Goal: Transaction & Acquisition: Obtain resource

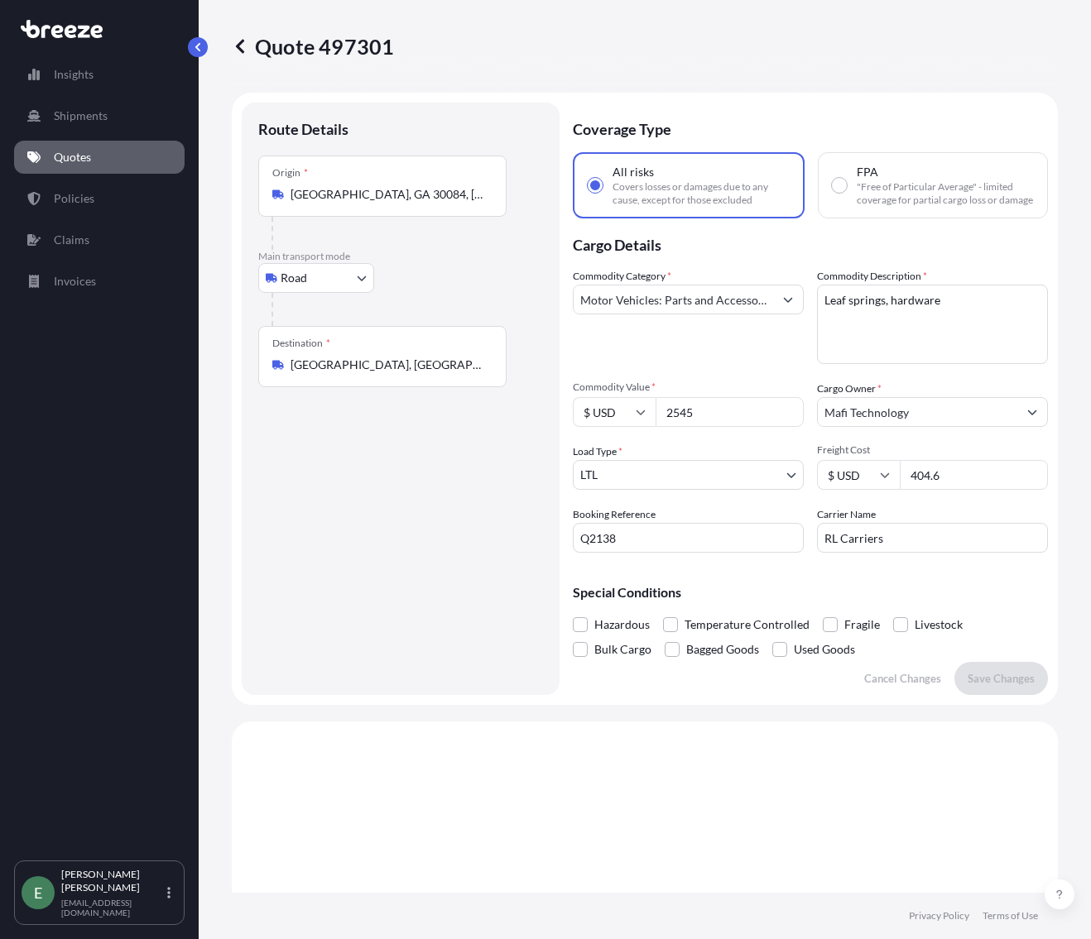
select select "Road"
select select "1"
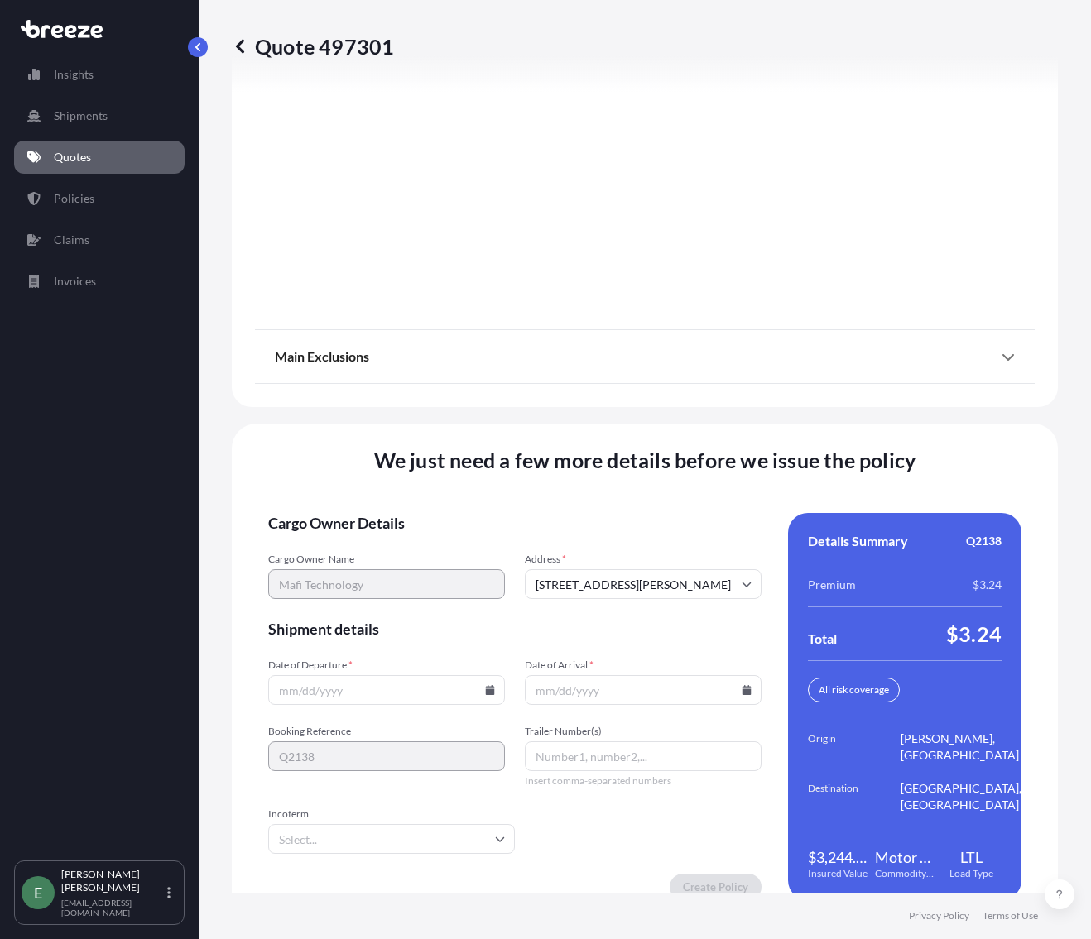
scroll to position [2050, 0]
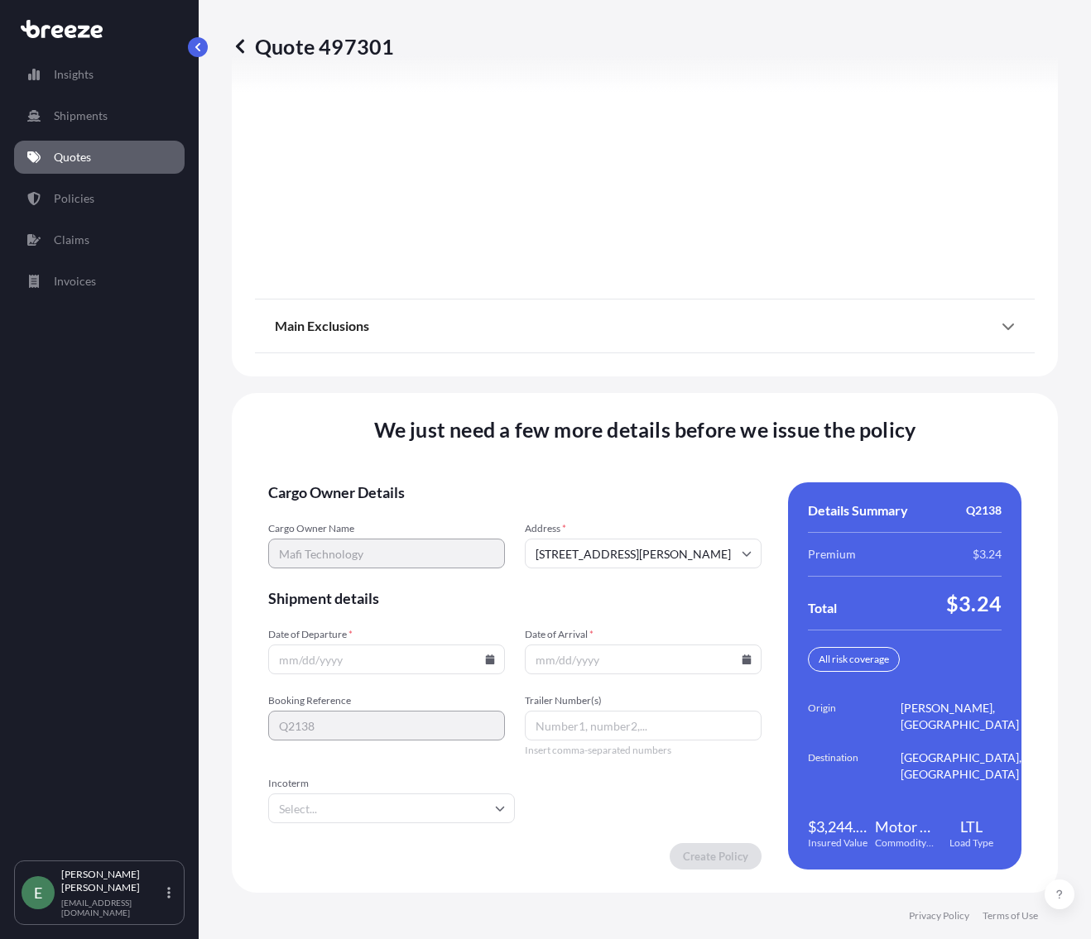
click at [485, 660] on icon at bounding box center [490, 660] width 10 height 10
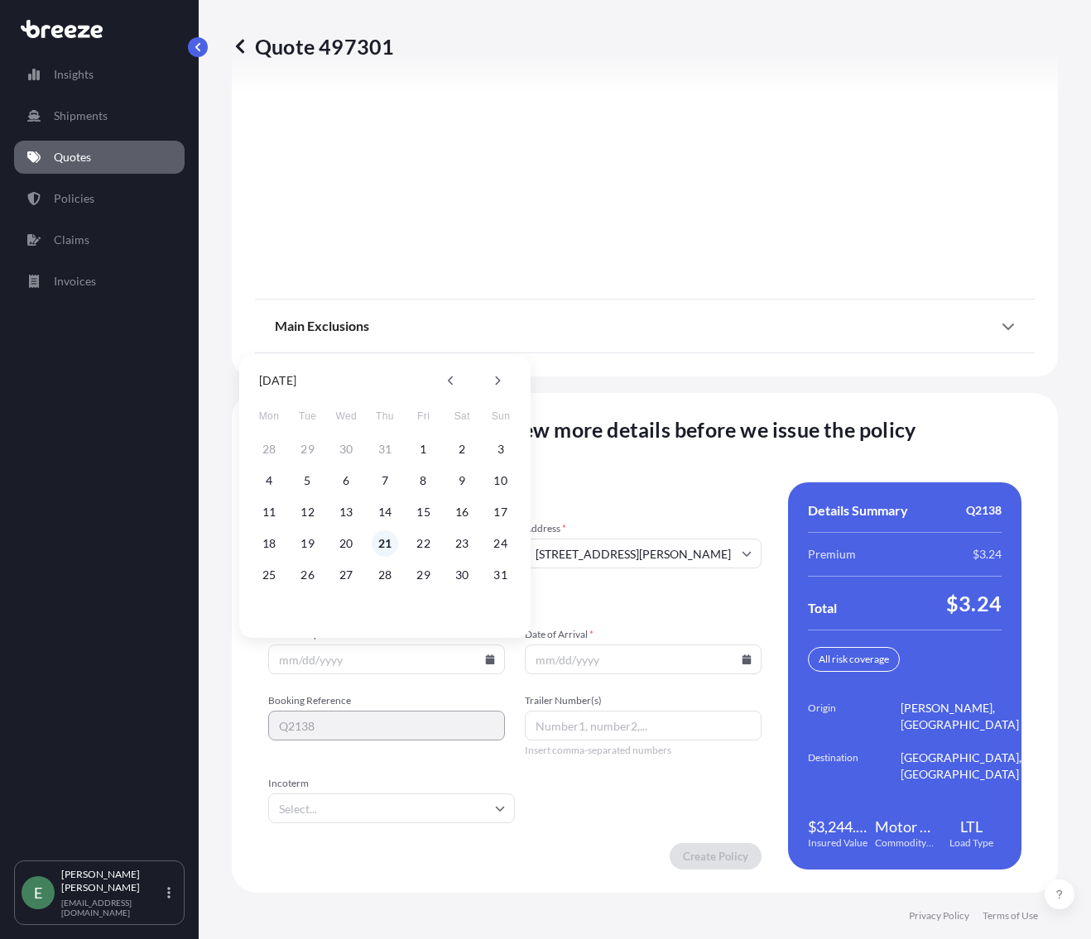
click at [392, 546] on button "21" at bounding box center [385, 544] width 26 height 26
type input "[DATE]"
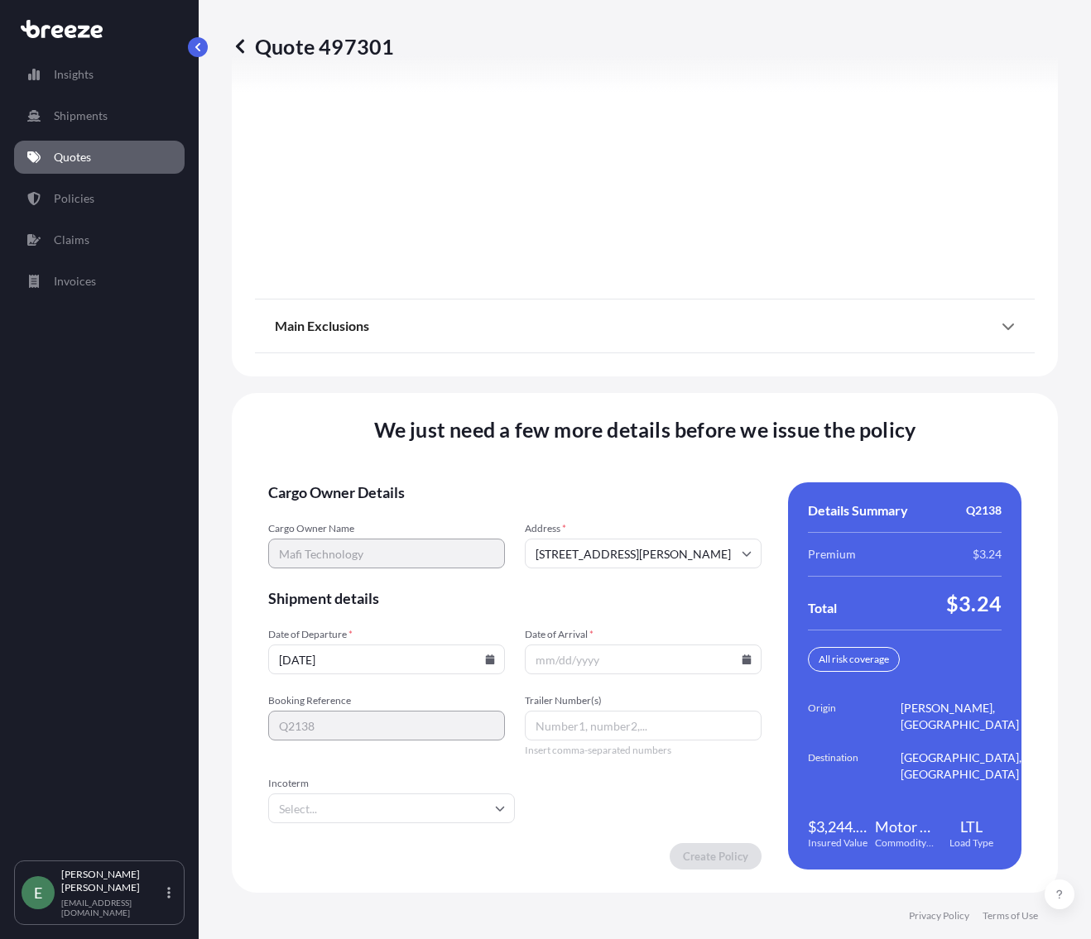
click at [742, 662] on icon at bounding box center [746, 660] width 9 height 10
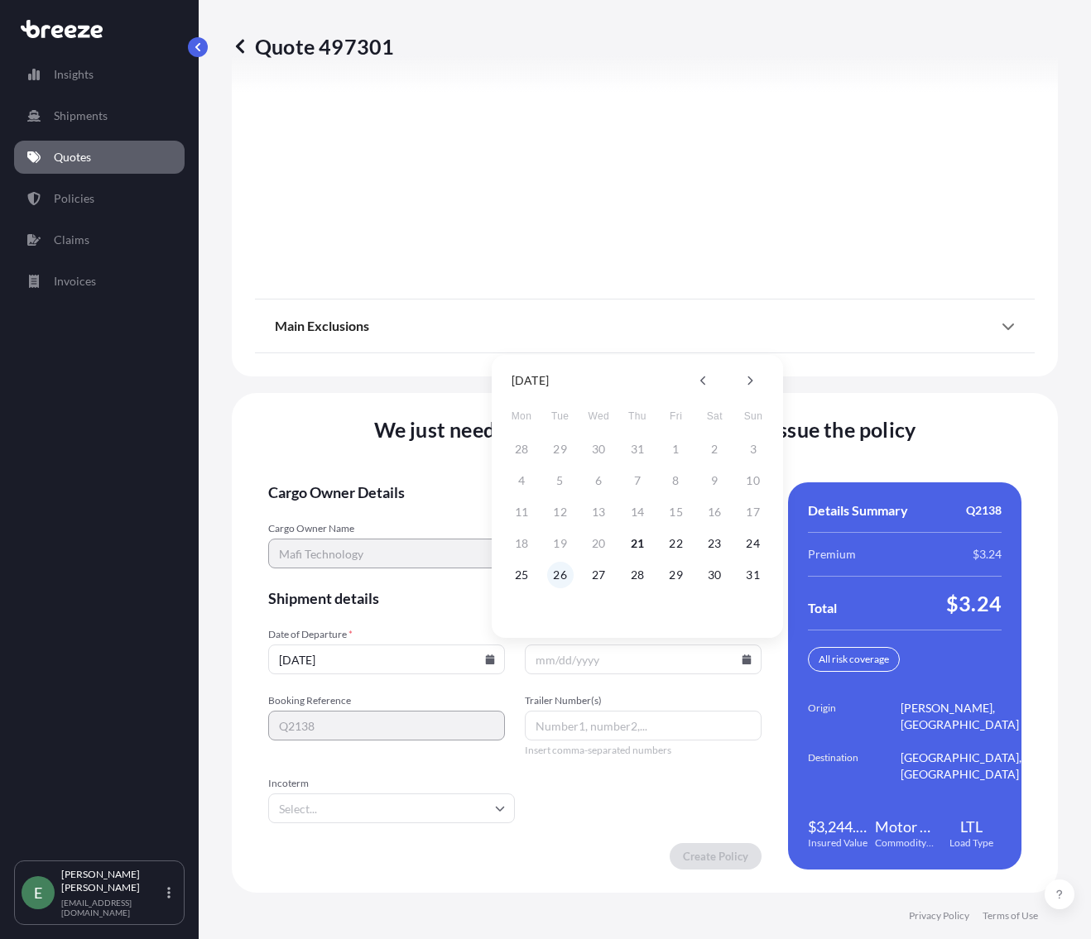
click at [566, 569] on button "26" at bounding box center [560, 575] width 26 height 26
type input "[DATE]"
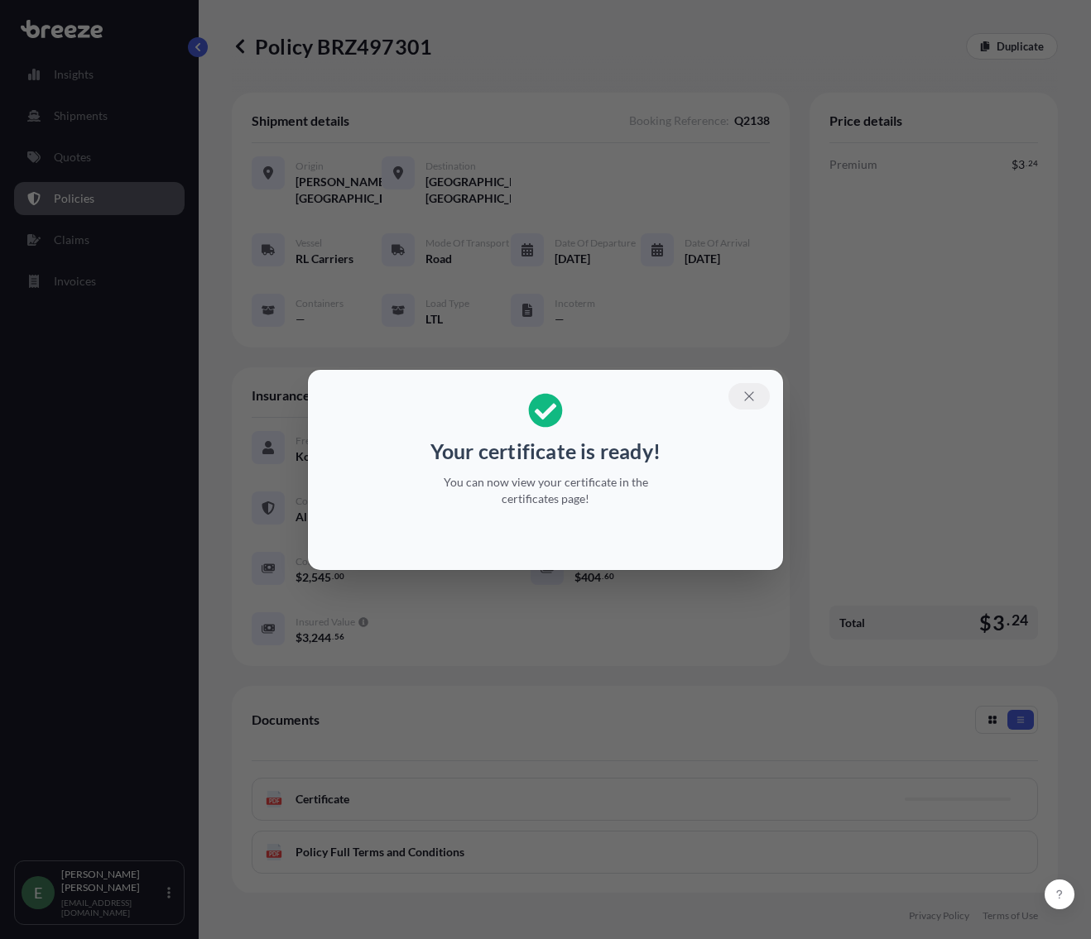
click at [746, 404] on button "button" at bounding box center [748, 396] width 41 height 26
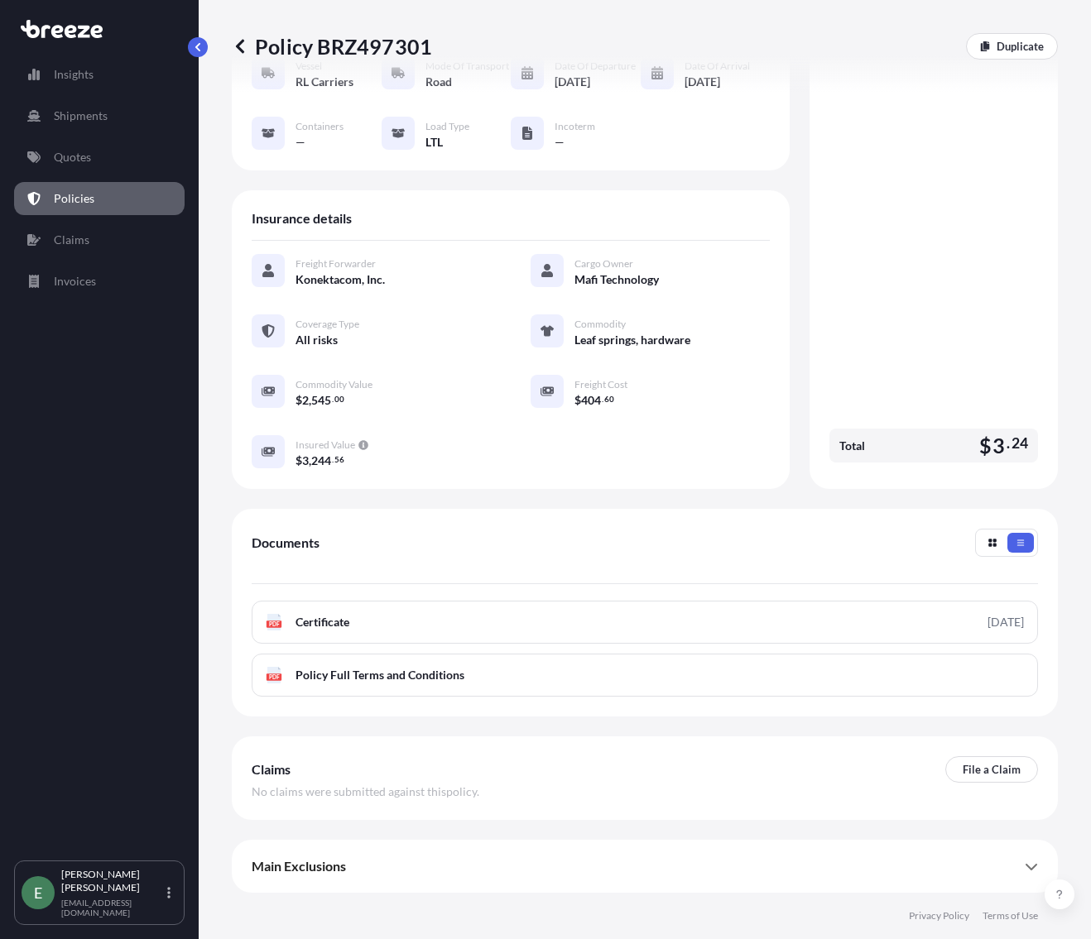
scroll to position [108, 0]
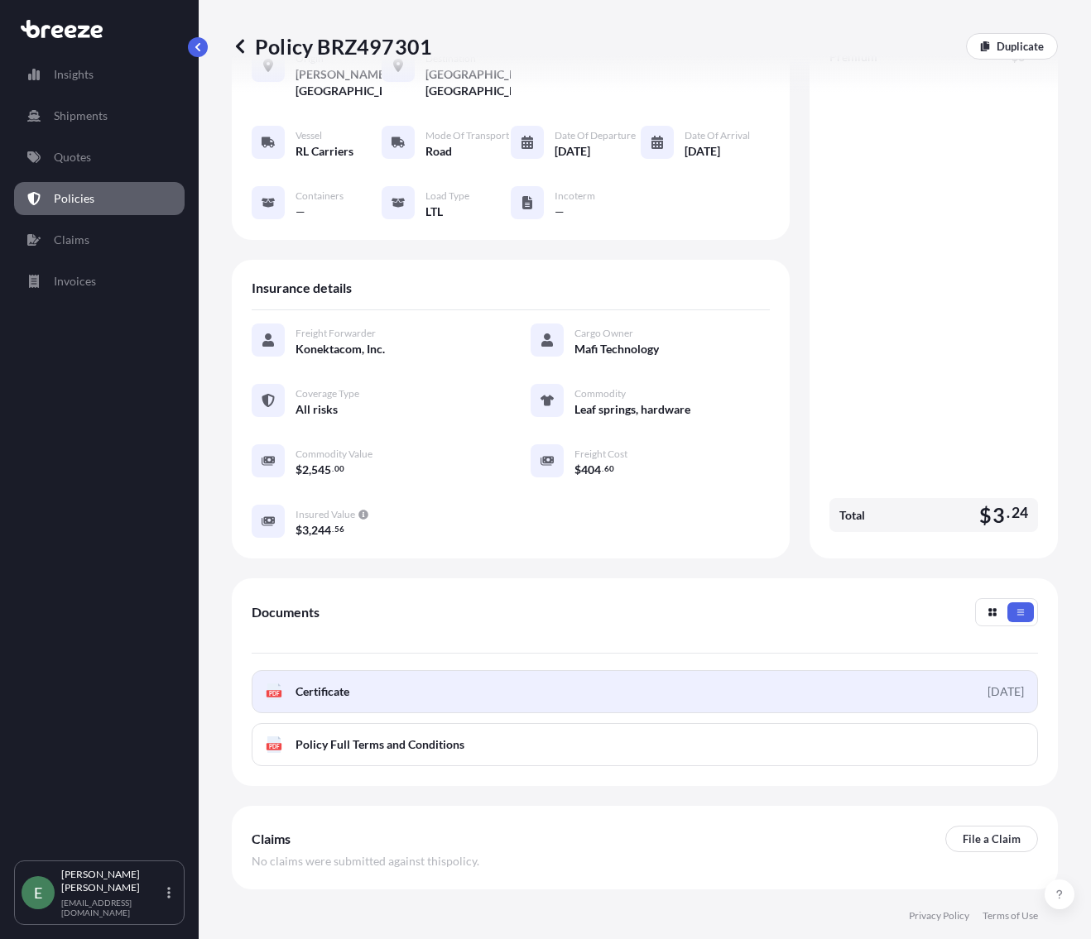
click at [348, 700] on span "Certificate" at bounding box center [322, 692] width 54 height 17
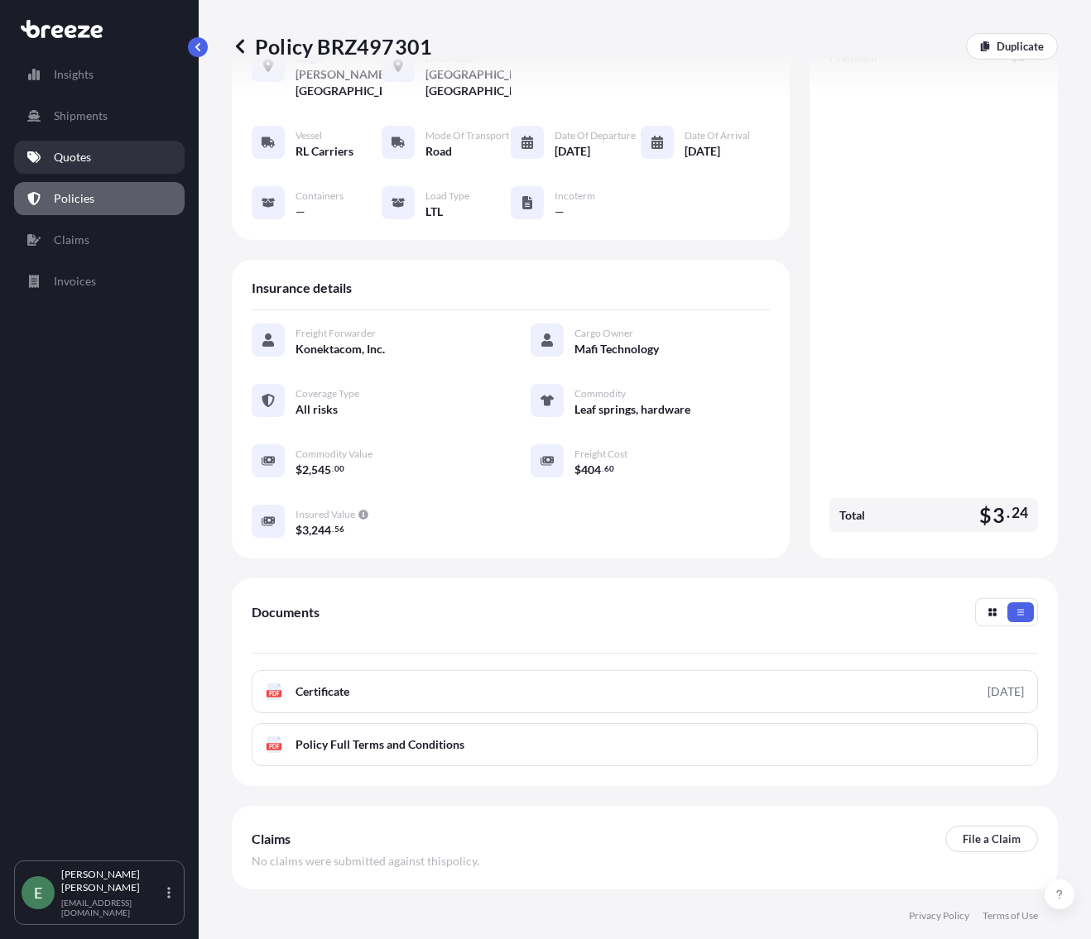
click at [90, 157] on p "Quotes" at bounding box center [72, 157] width 37 height 17
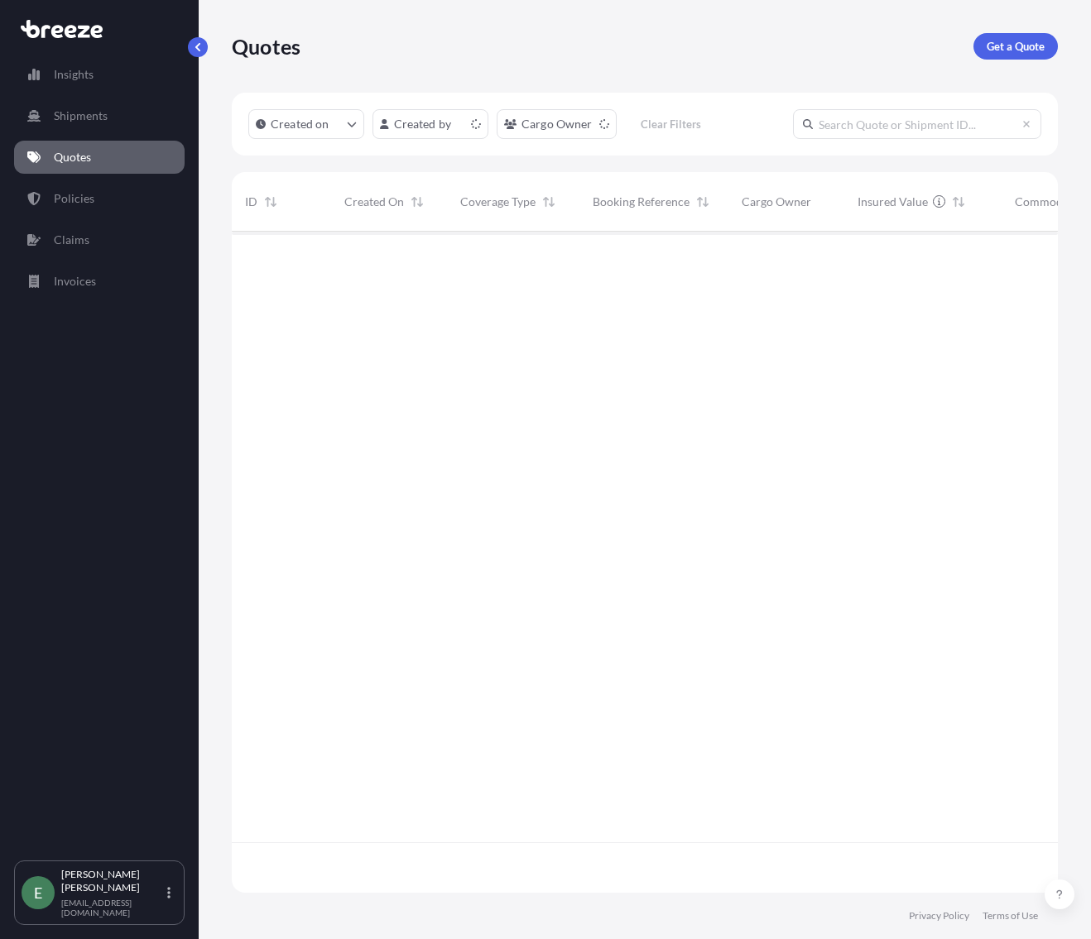
scroll to position [658, 814]
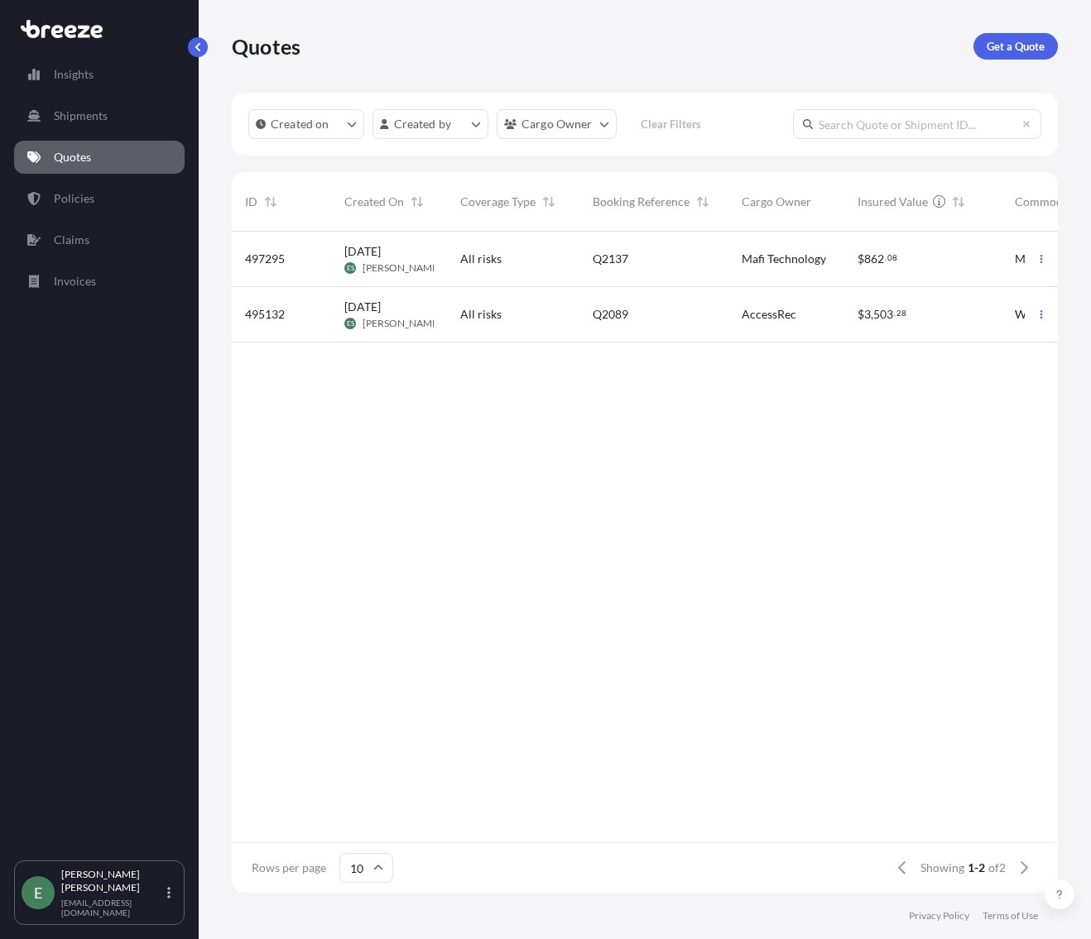
click at [589, 267] on div "Q2137" at bounding box center [653, 259] width 149 height 55
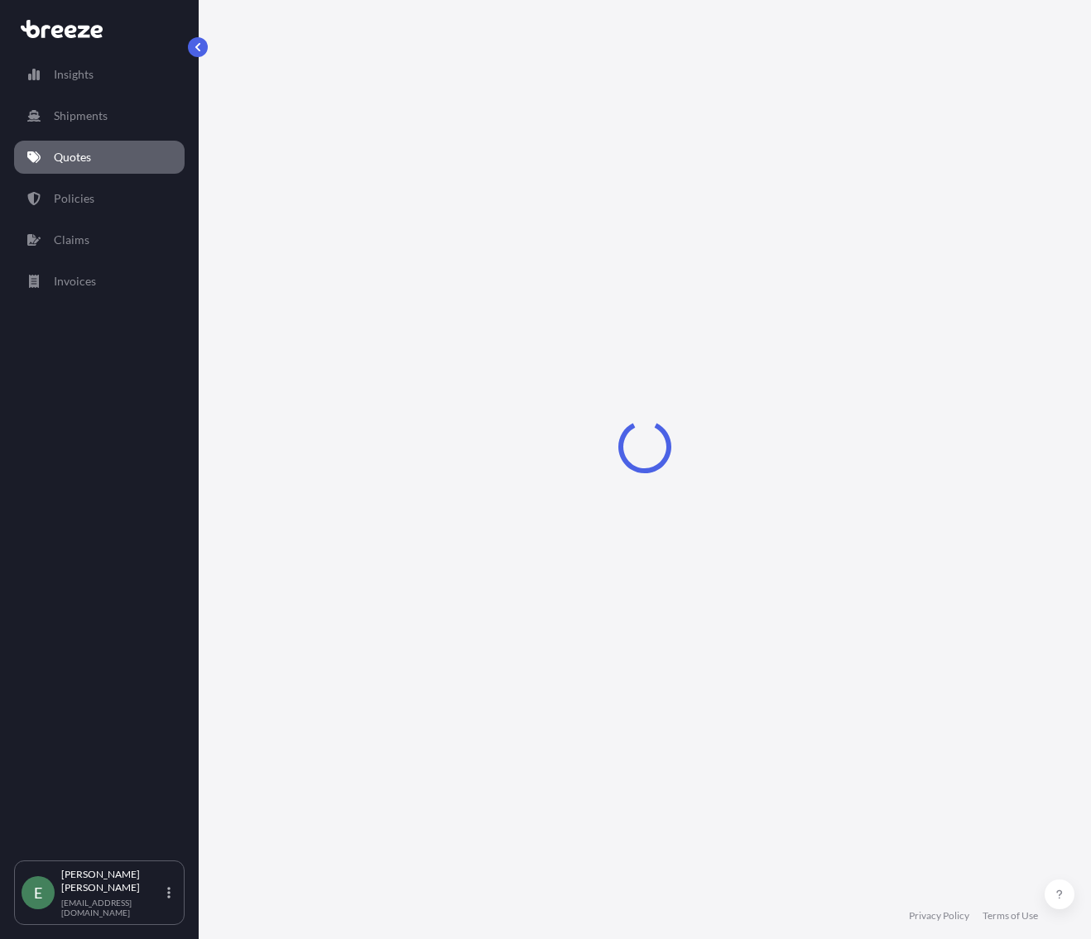
select select "Road"
select select "1"
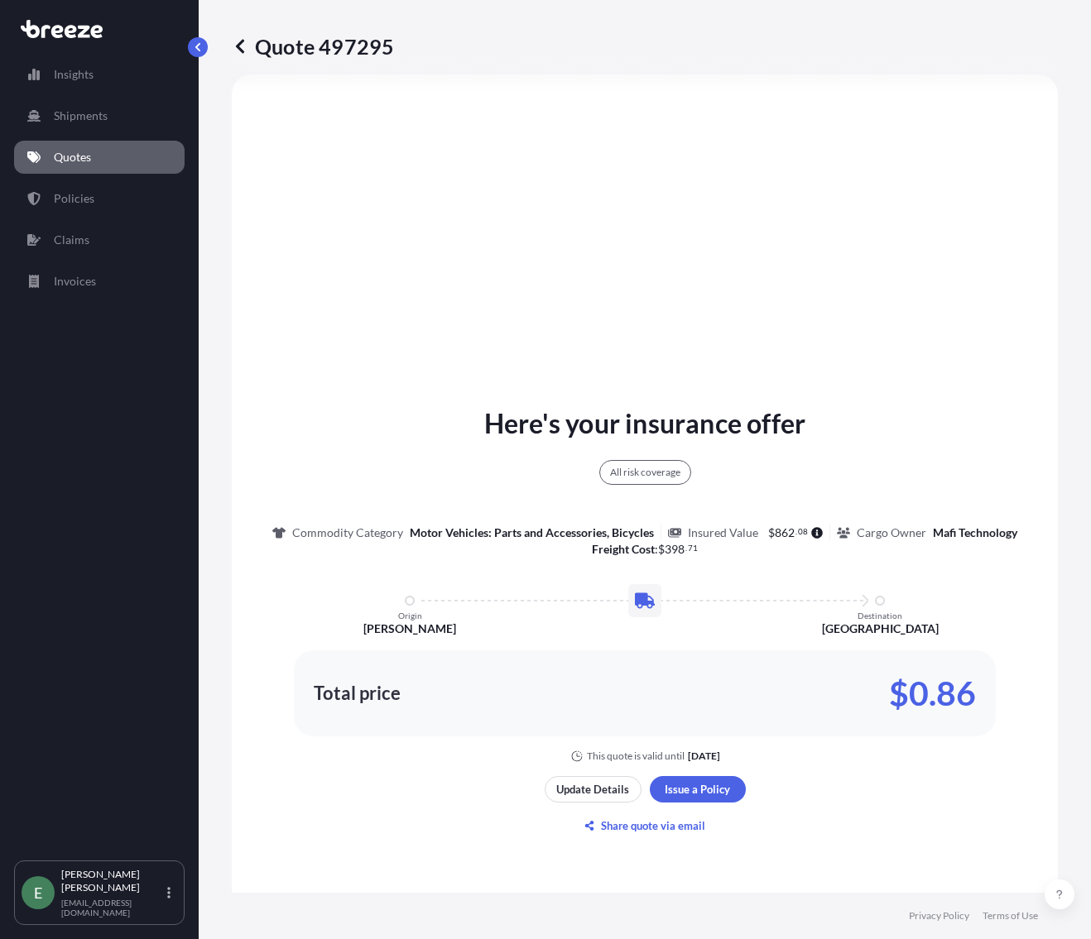
scroll to position [651, 0]
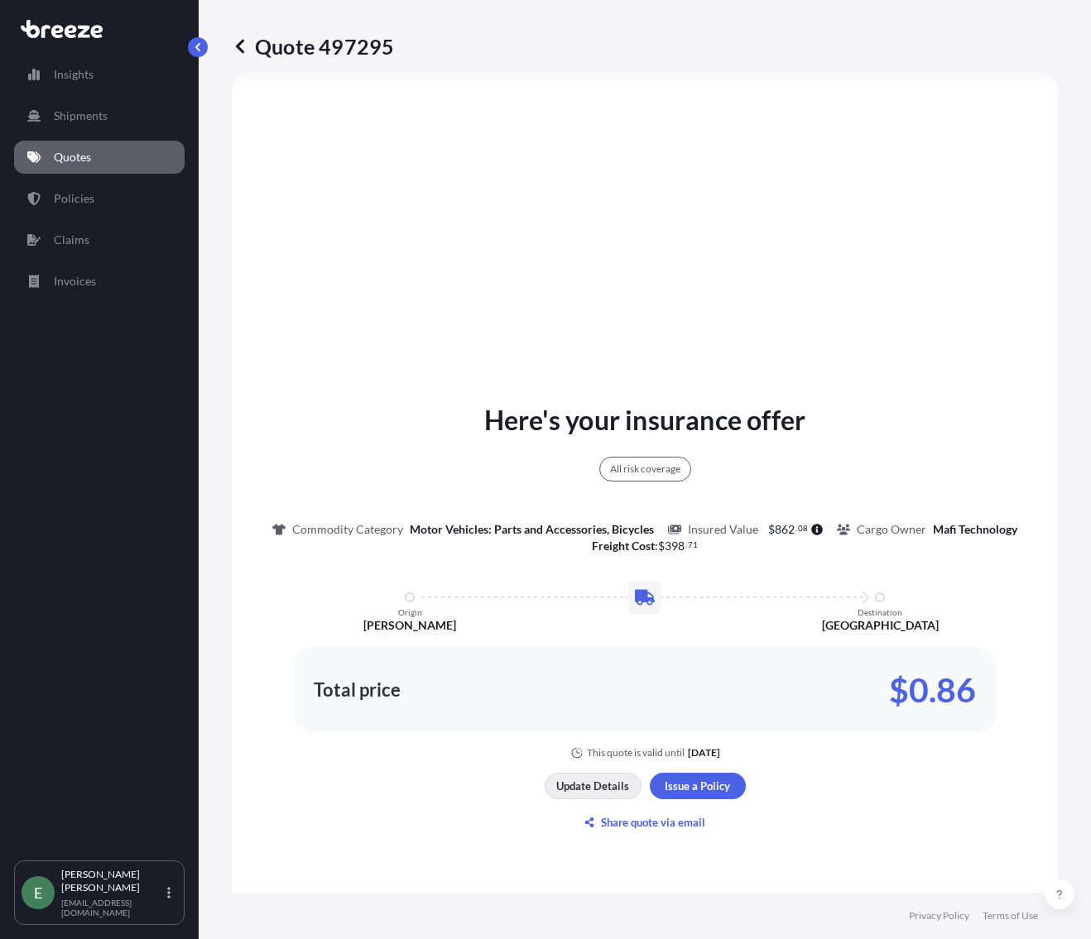
click at [606, 795] on p "Update Details" at bounding box center [592, 786] width 73 height 17
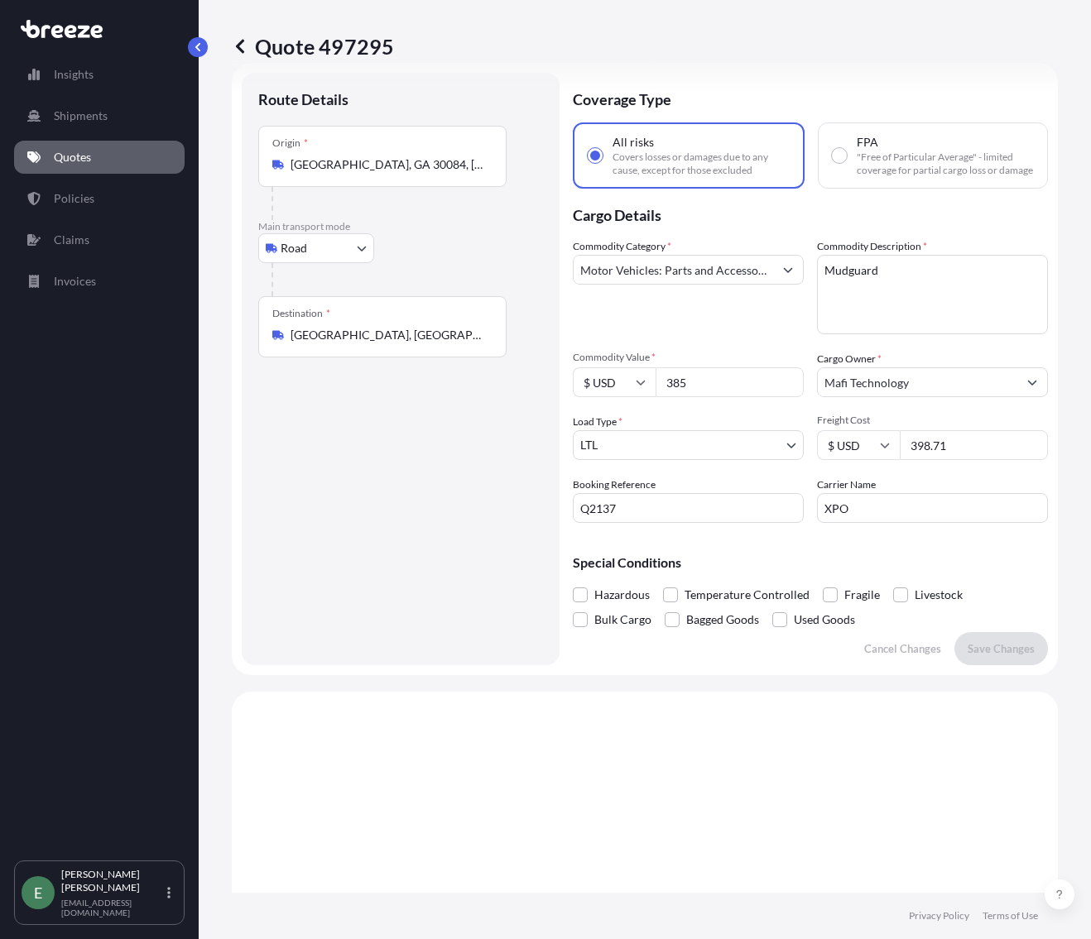
scroll to position [26, 0]
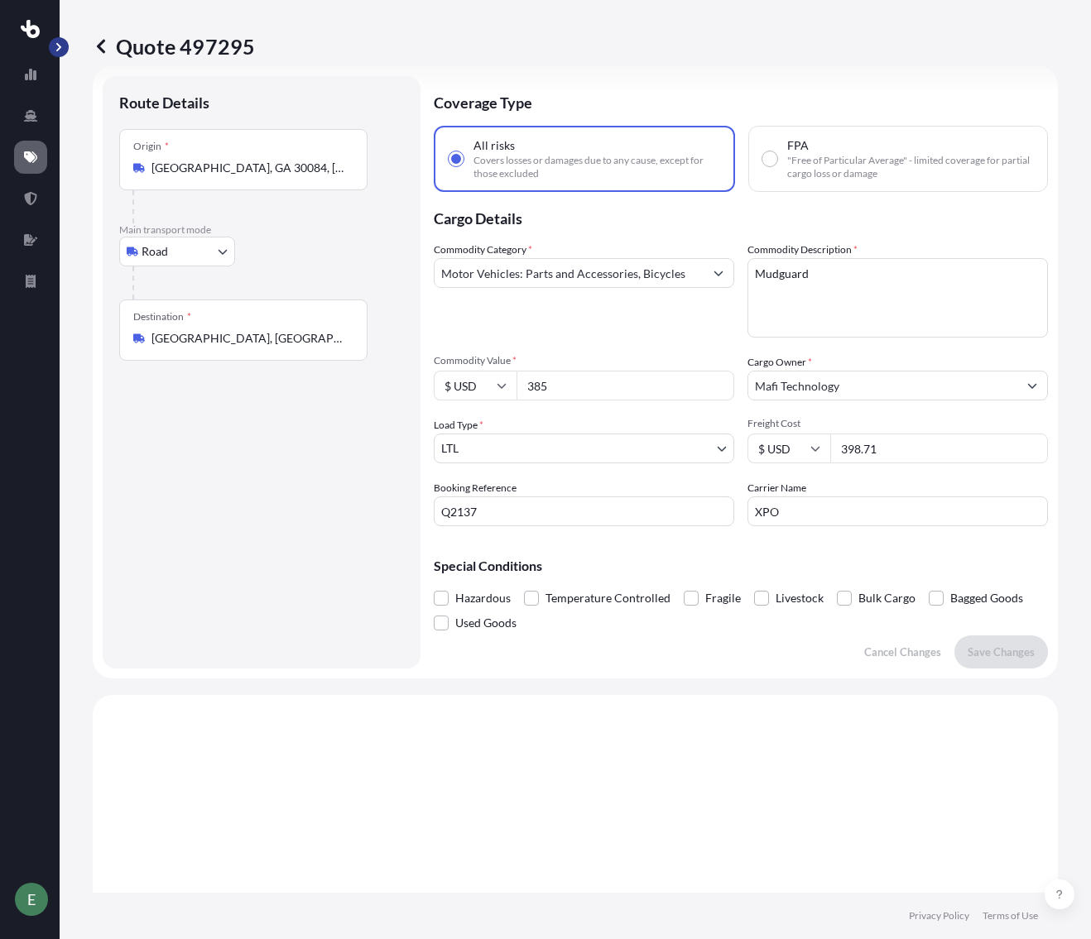
click at [53, 46] on button "button" at bounding box center [59, 47] width 20 height 20
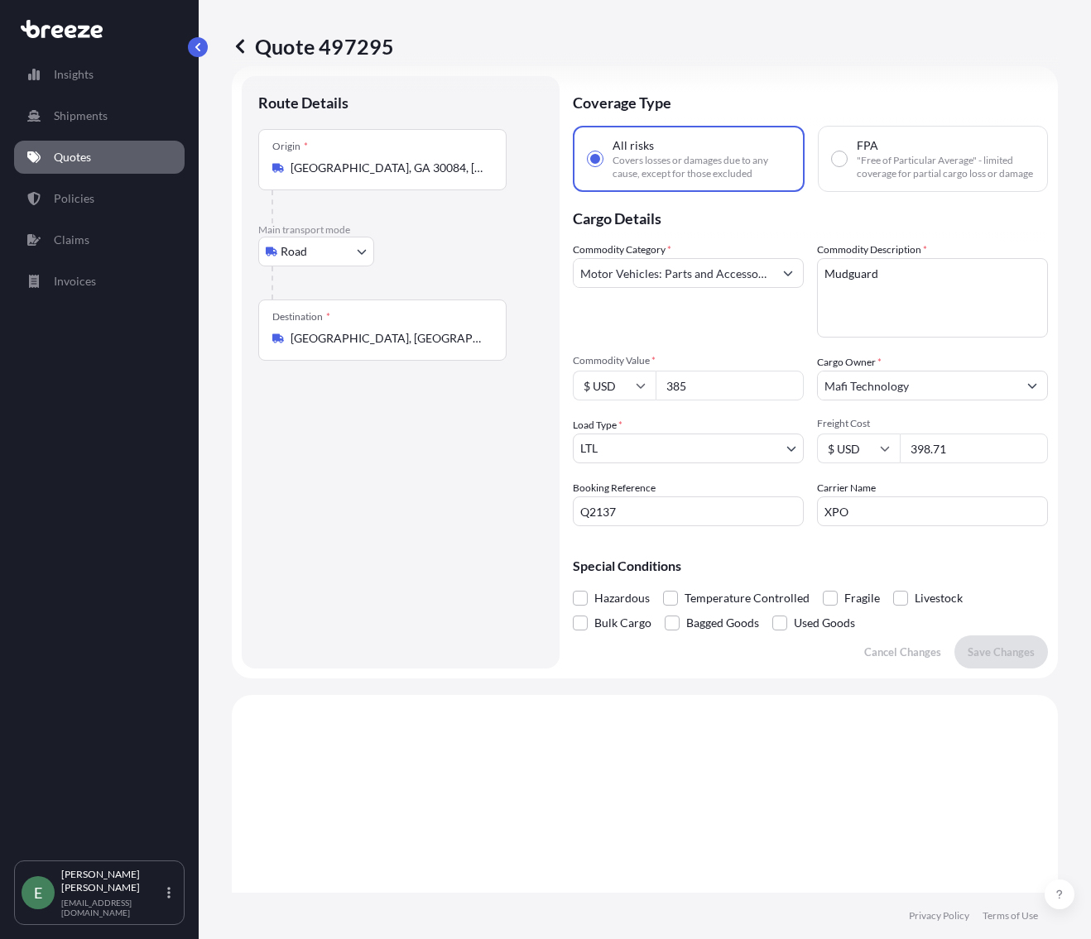
click at [139, 162] on link "Quotes" at bounding box center [99, 157] width 171 height 33
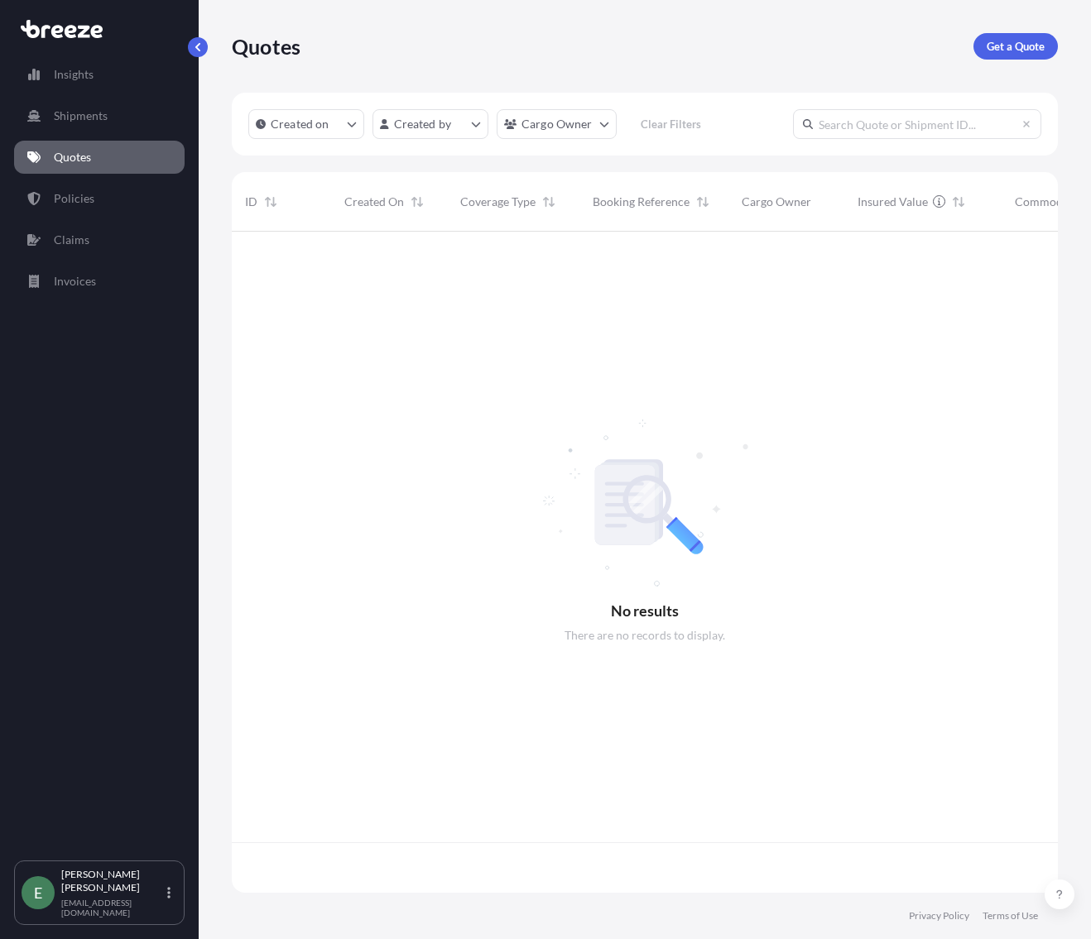
scroll to position [658, 814]
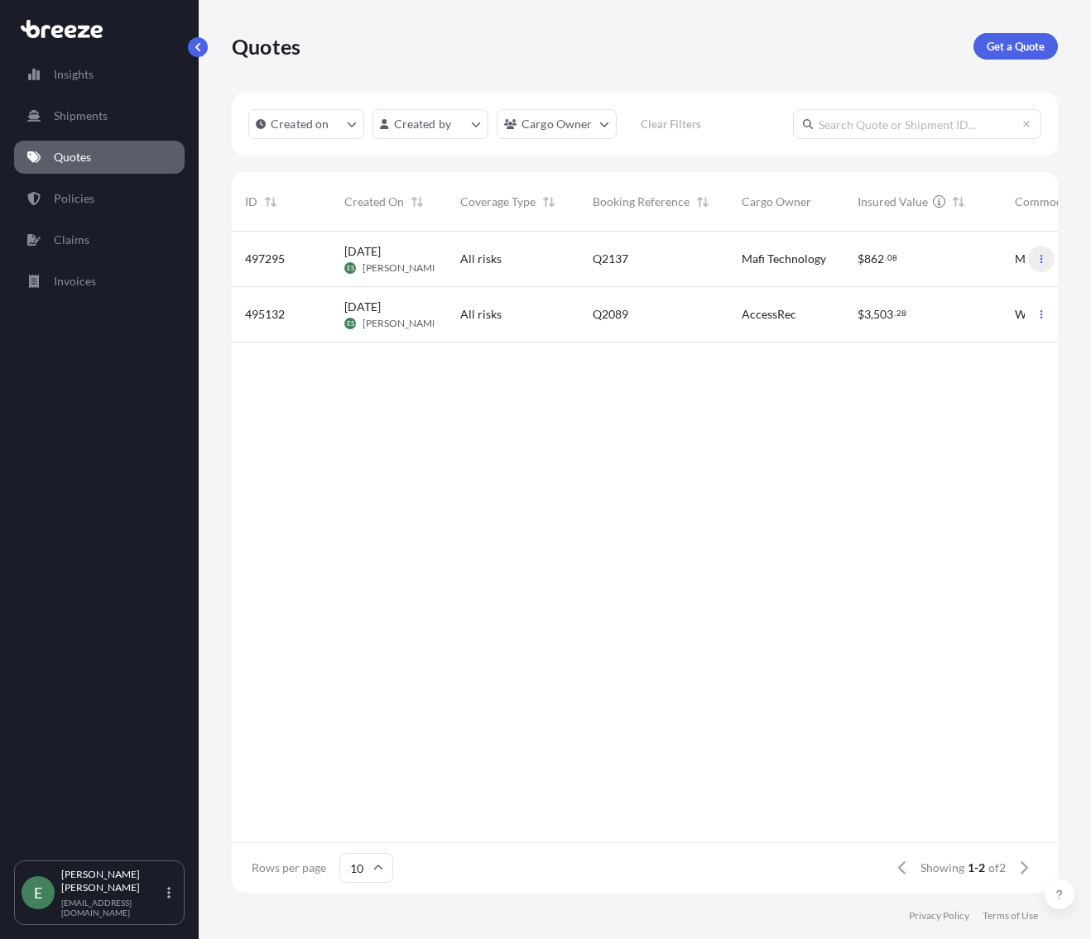
click at [1036, 269] on button "button" at bounding box center [1041, 259] width 26 height 26
click at [862, 265] on span "$" at bounding box center [861, 259] width 7 height 12
select select "Road"
select select "1"
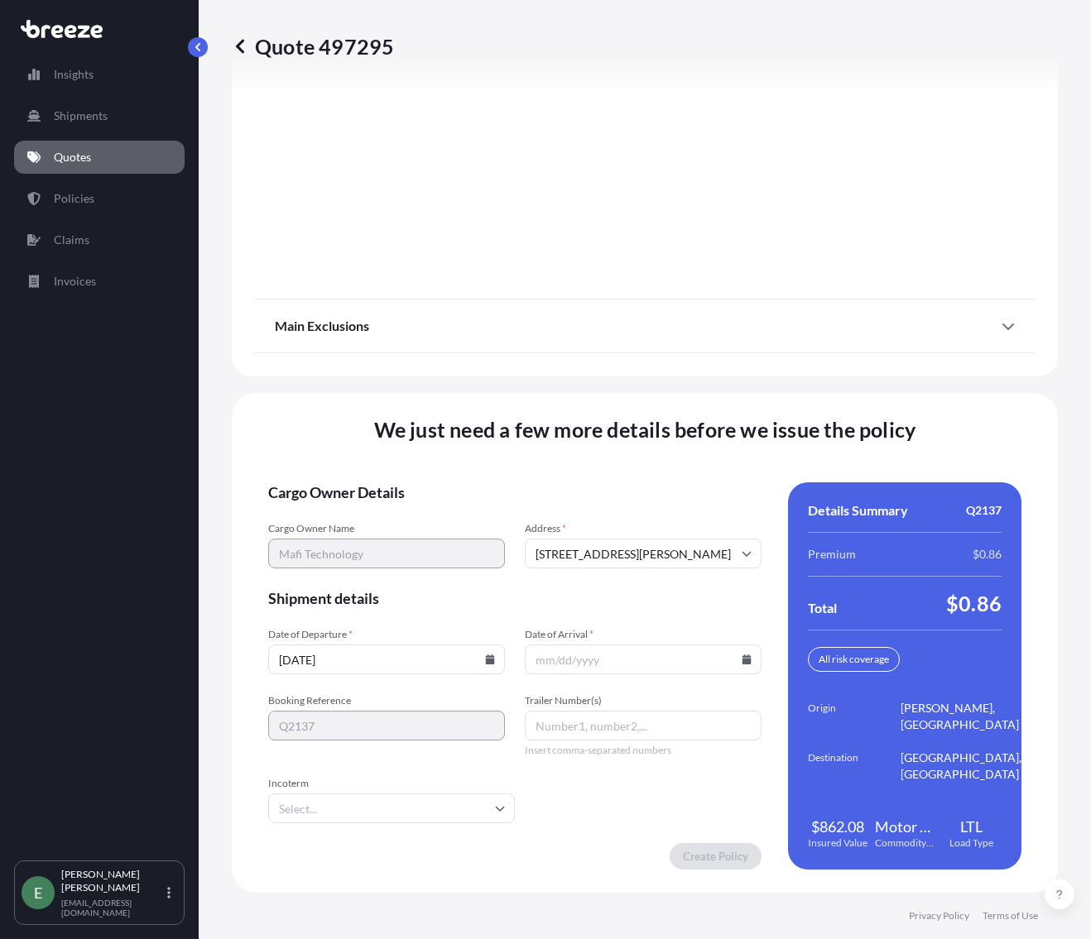
scroll to position [2050, 0]
click at [733, 659] on input "Date of Arrival *" at bounding box center [643, 660] width 237 height 30
click at [745, 665] on input "Date of Arrival *" at bounding box center [643, 660] width 237 height 30
click at [732, 665] on input "Date of Arrival *" at bounding box center [643, 660] width 237 height 30
click at [742, 663] on icon at bounding box center [746, 660] width 9 height 10
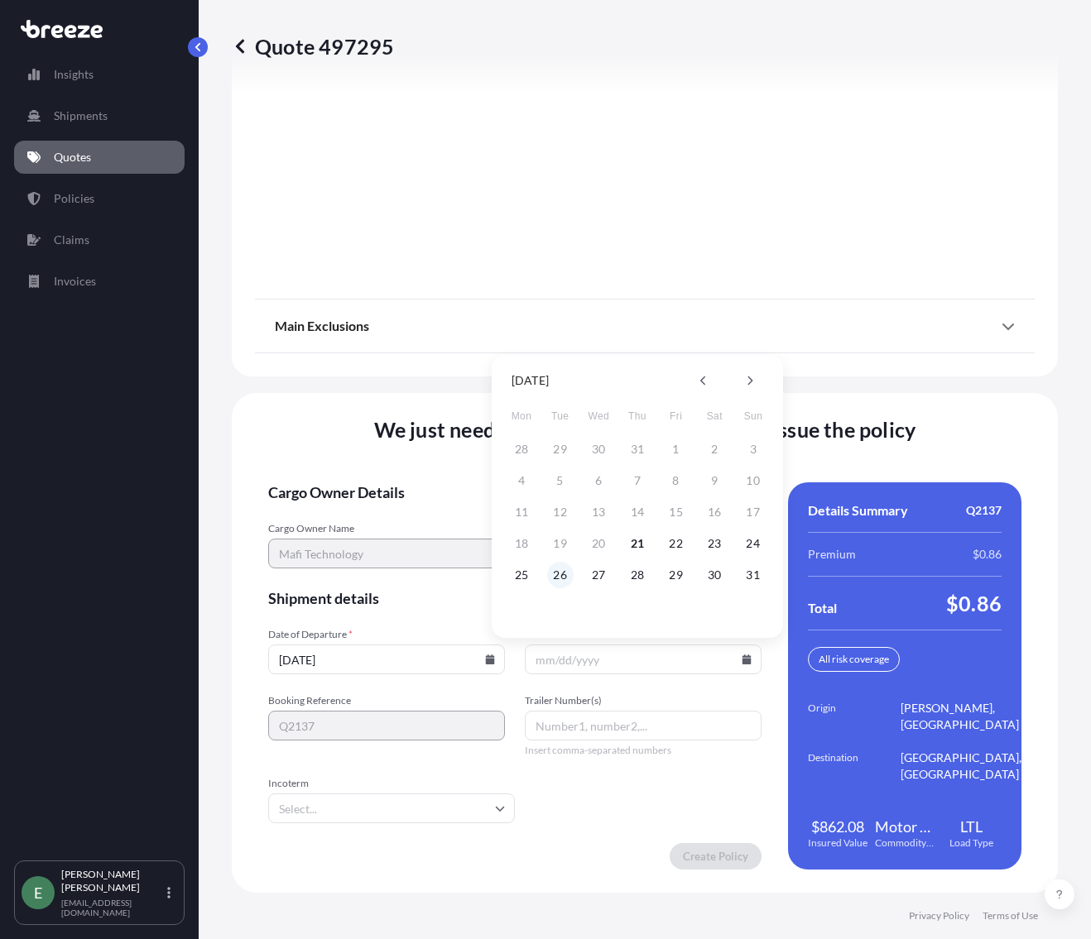
click at [563, 579] on button "26" at bounding box center [560, 575] width 26 height 26
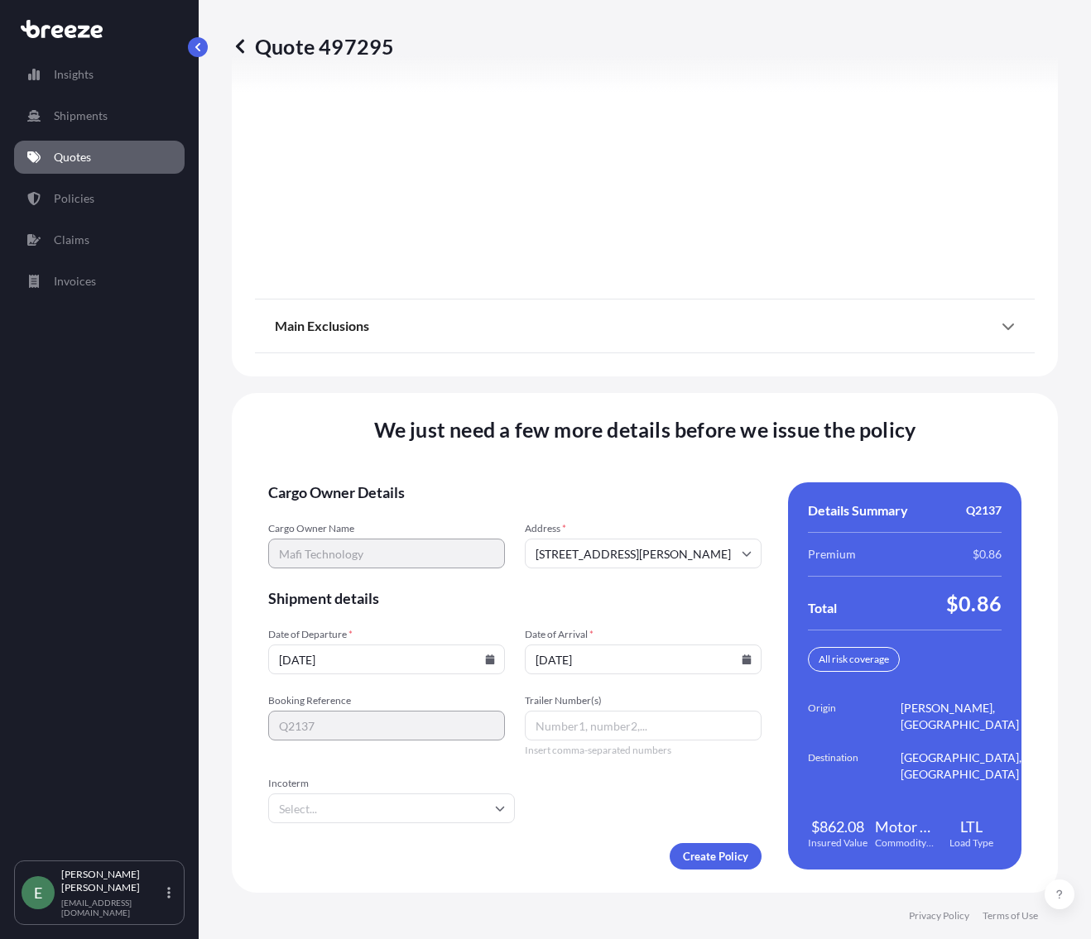
type input "[DATE]"
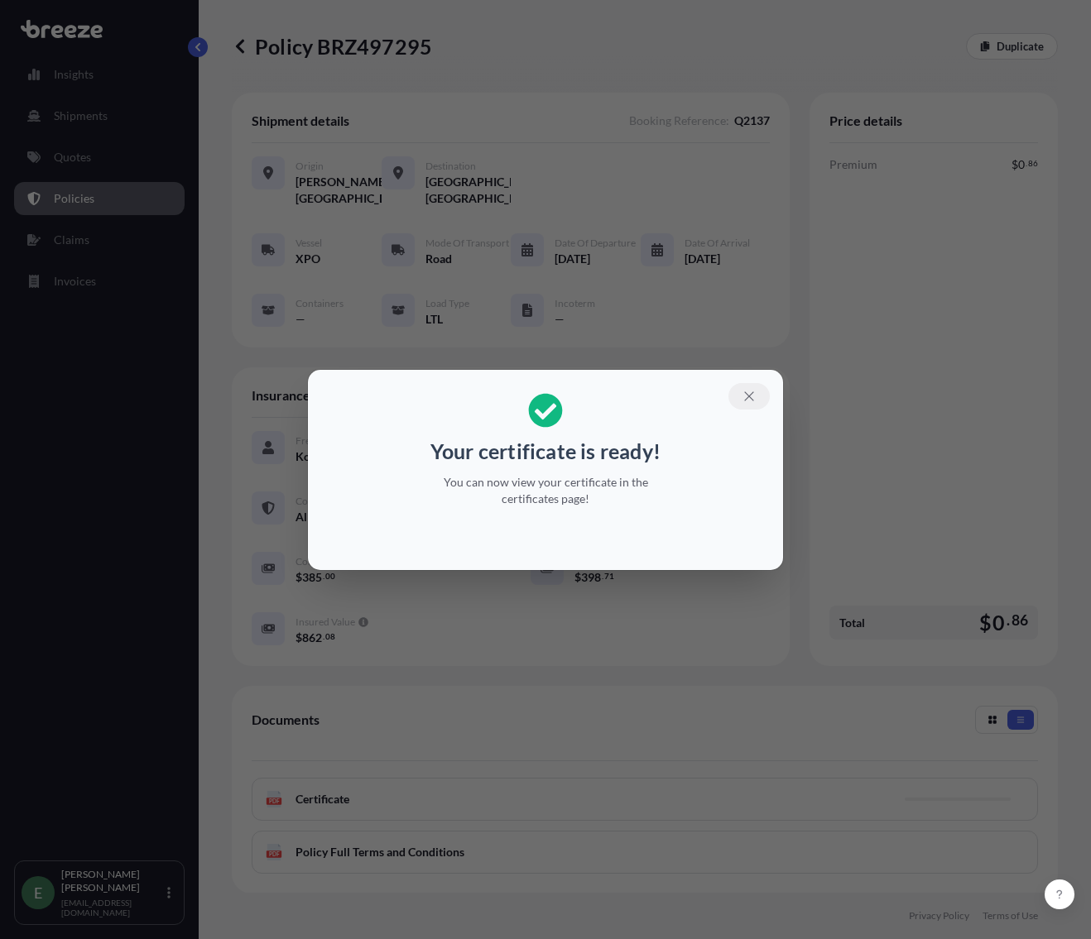
click at [751, 392] on icon "button" at bounding box center [749, 396] width 15 height 15
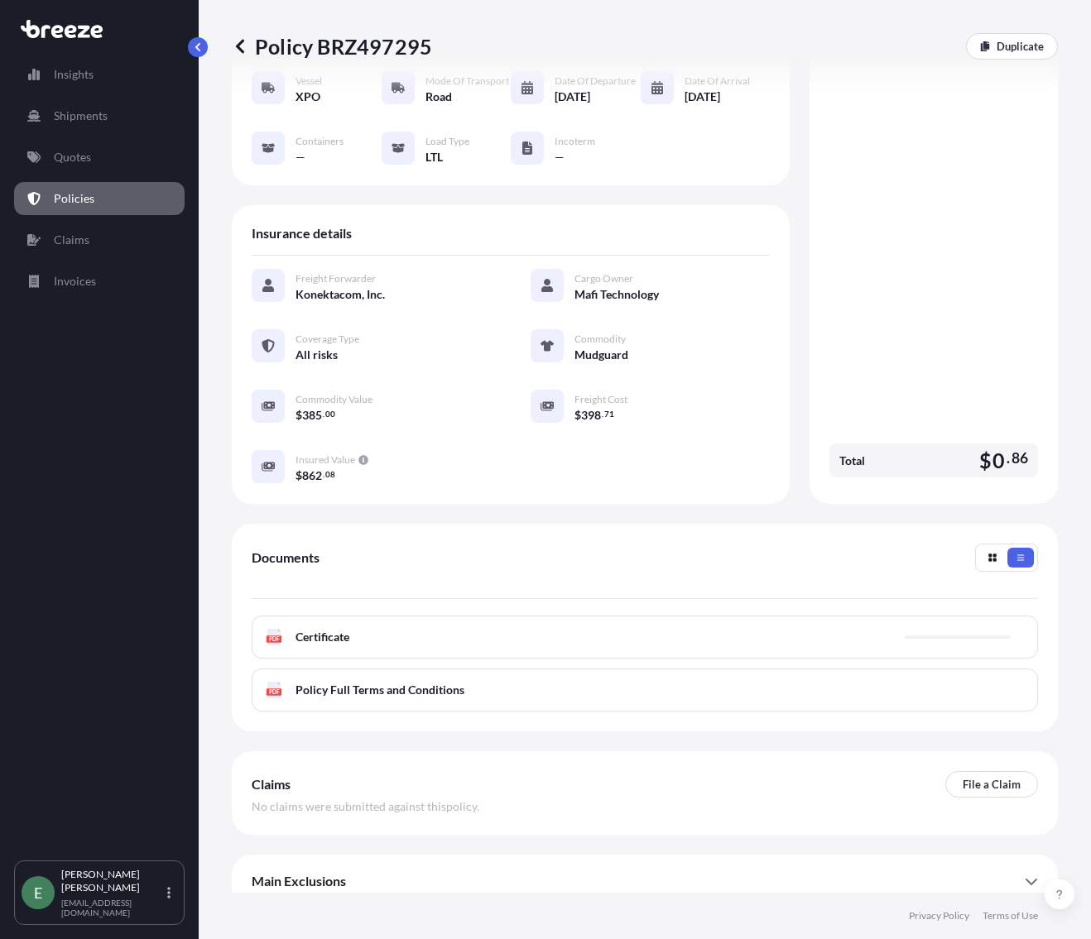
scroll to position [190, 0]
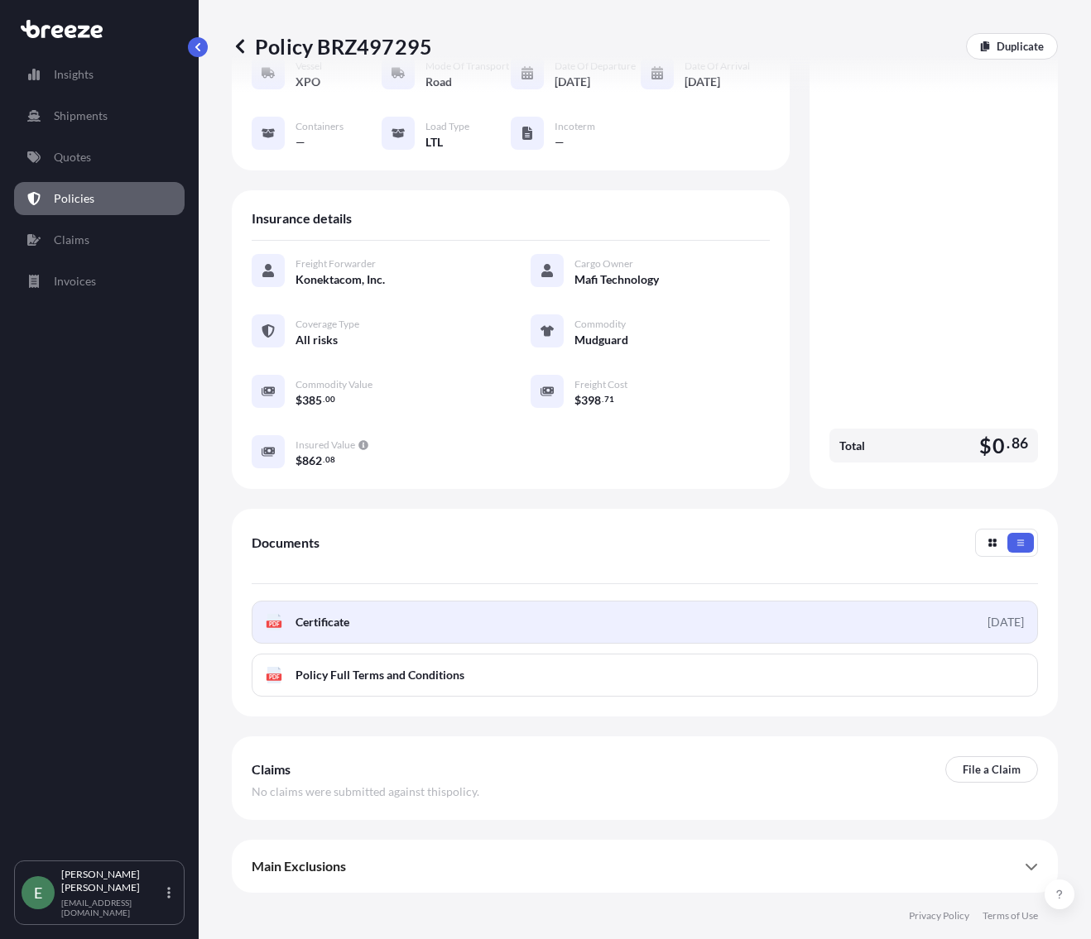
click at [878, 626] on link "PDF Certificate [DATE]" at bounding box center [645, 622] width 786 height 43
